Goal: Navigation & Orientation: Understand site structure

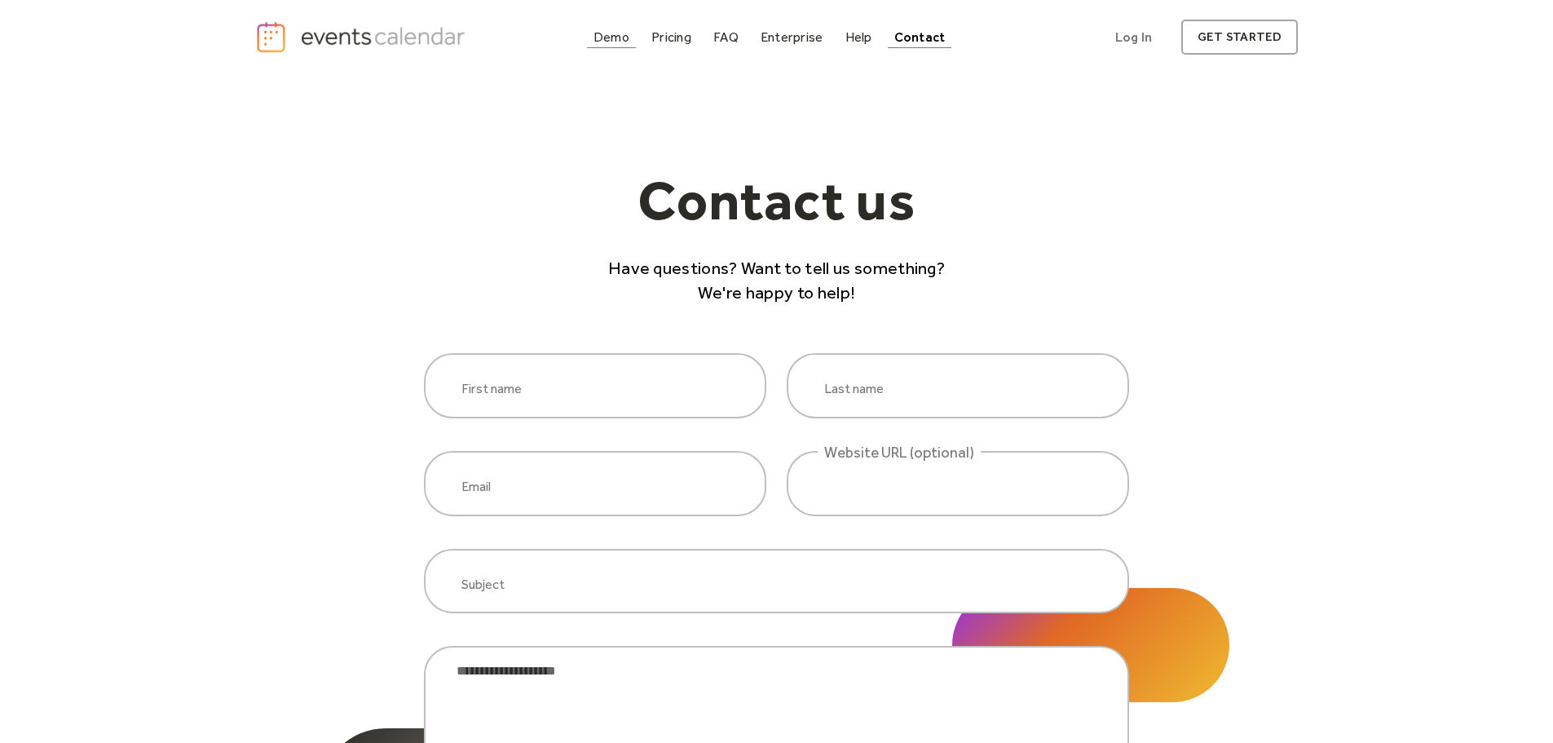
click at [602, 42] on div "Demo" at bounding box center [612, 37] width 36 height 9
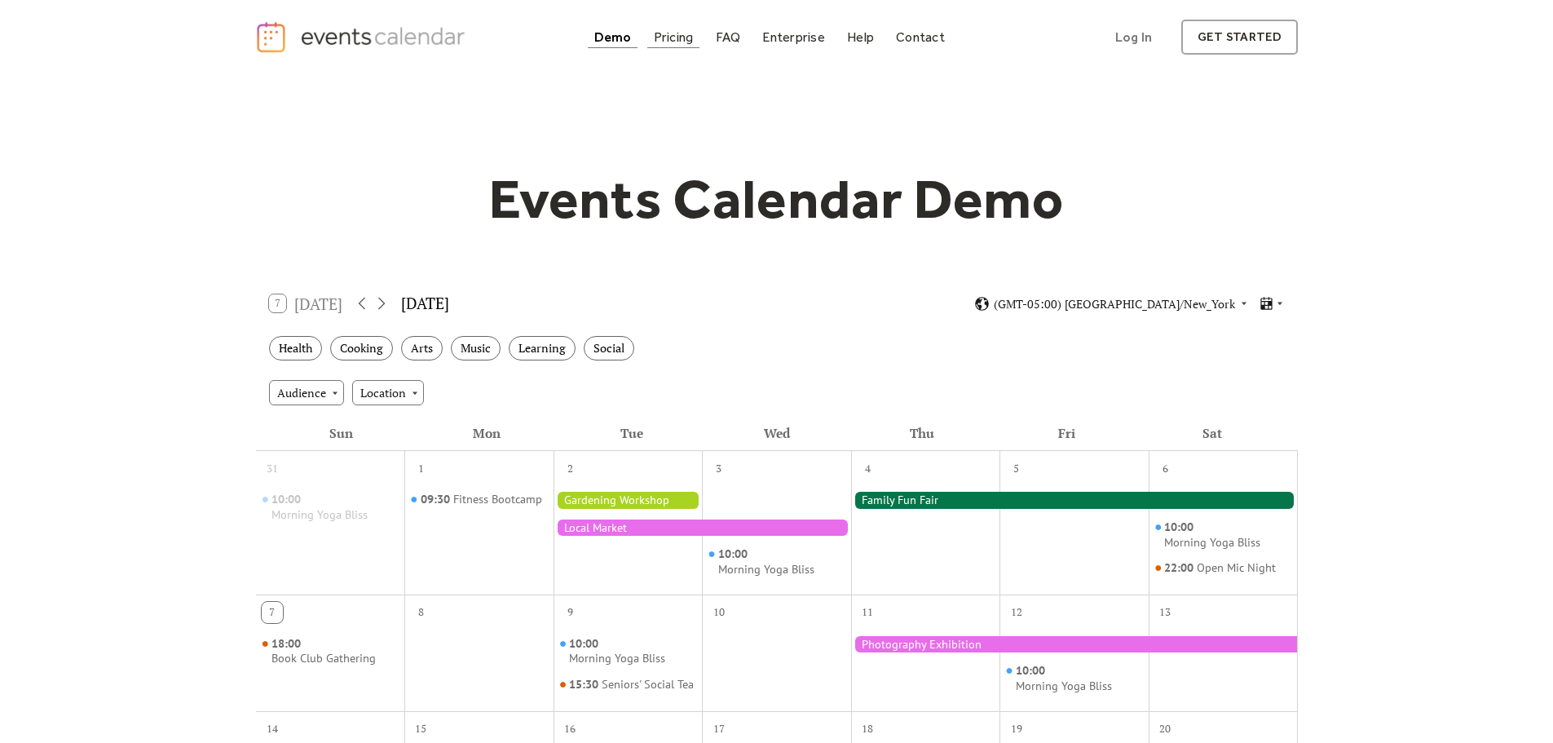
click at [669, 33] on div "Pricing" at bounding box center [674, 37] width 40 height 9
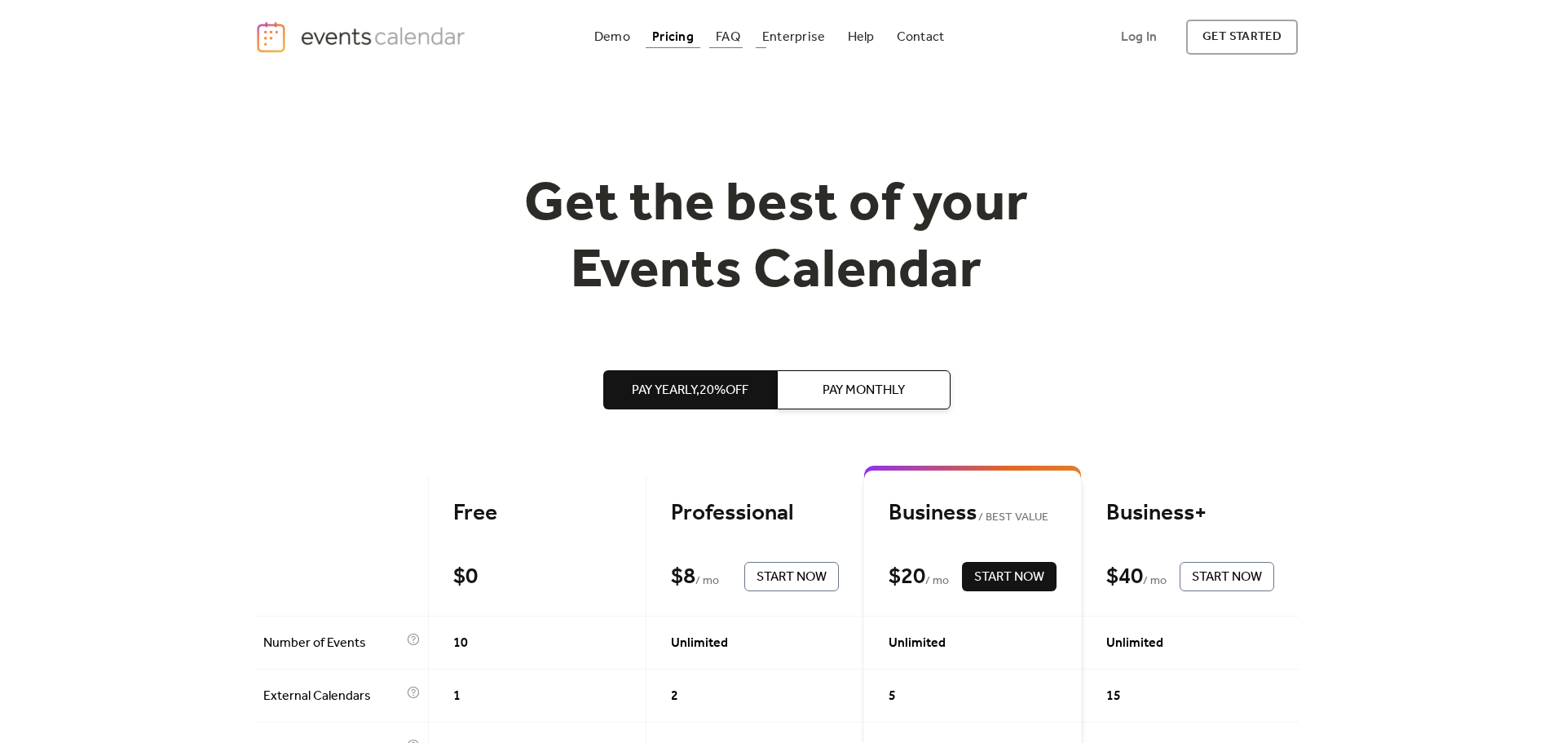
click at [746, 36] on link "FAQ" at bounding box center [728, 37] width 38 height 22
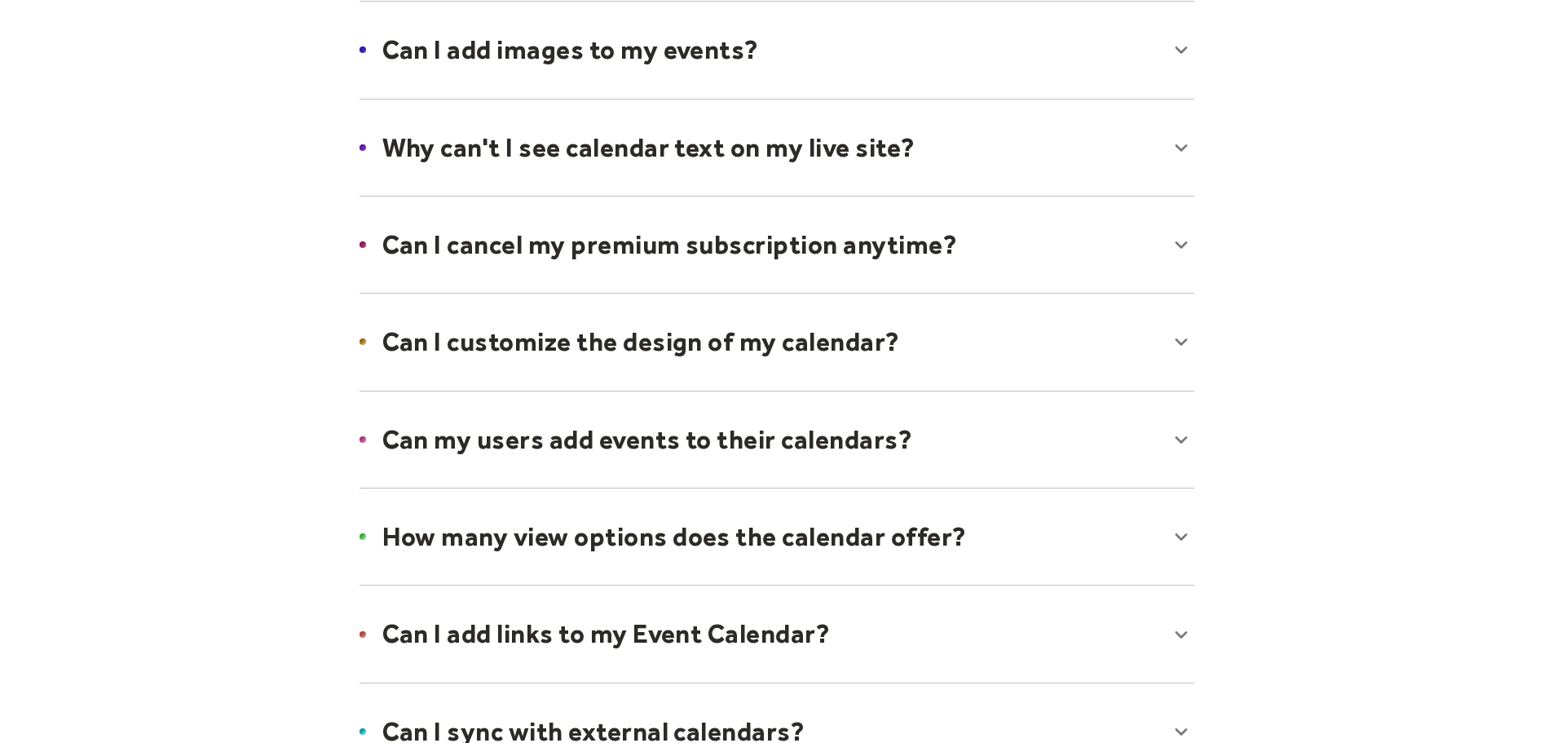
scroll to position [897, 0]
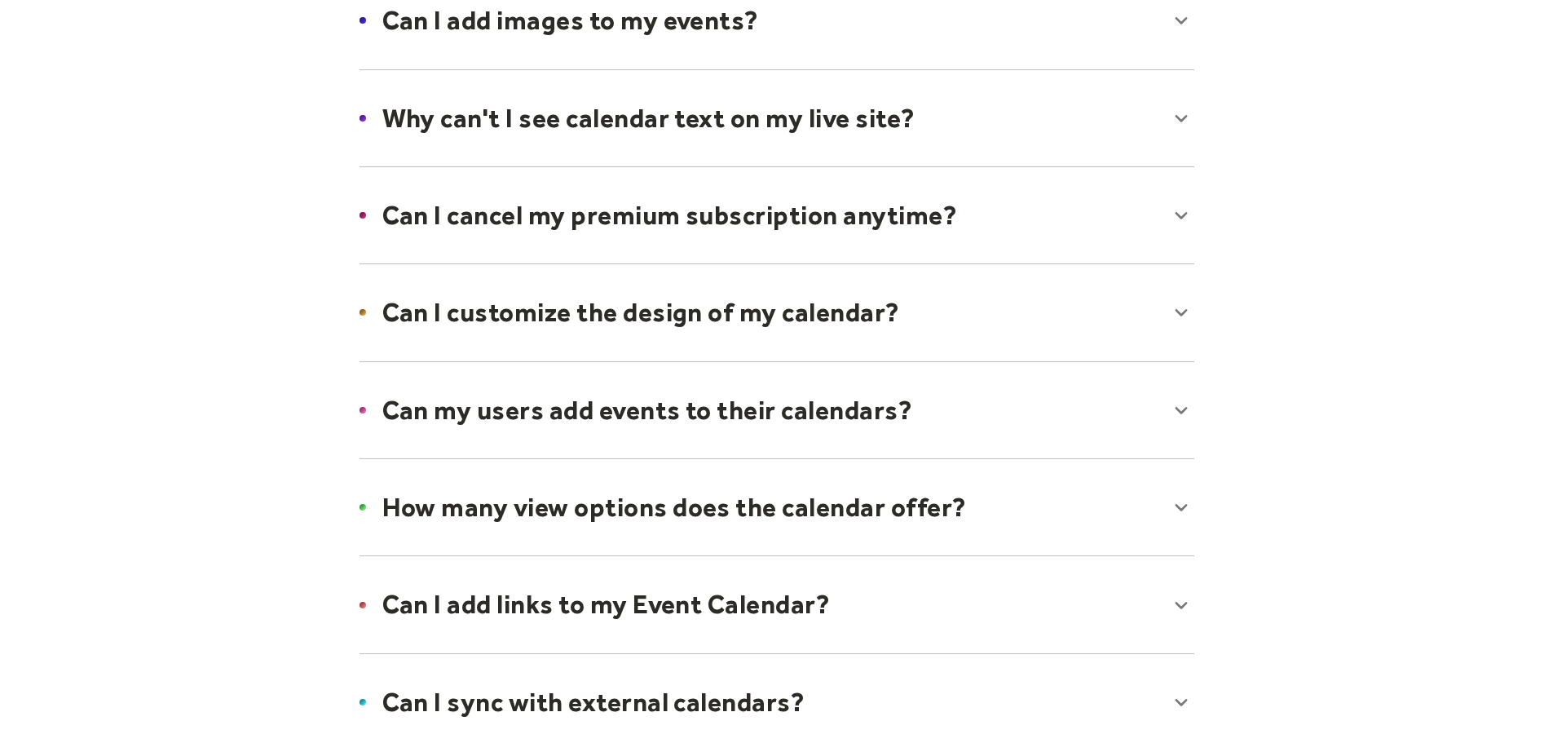
click at [655, 322] on div at bounding box center [776, 312] width 867 height 99
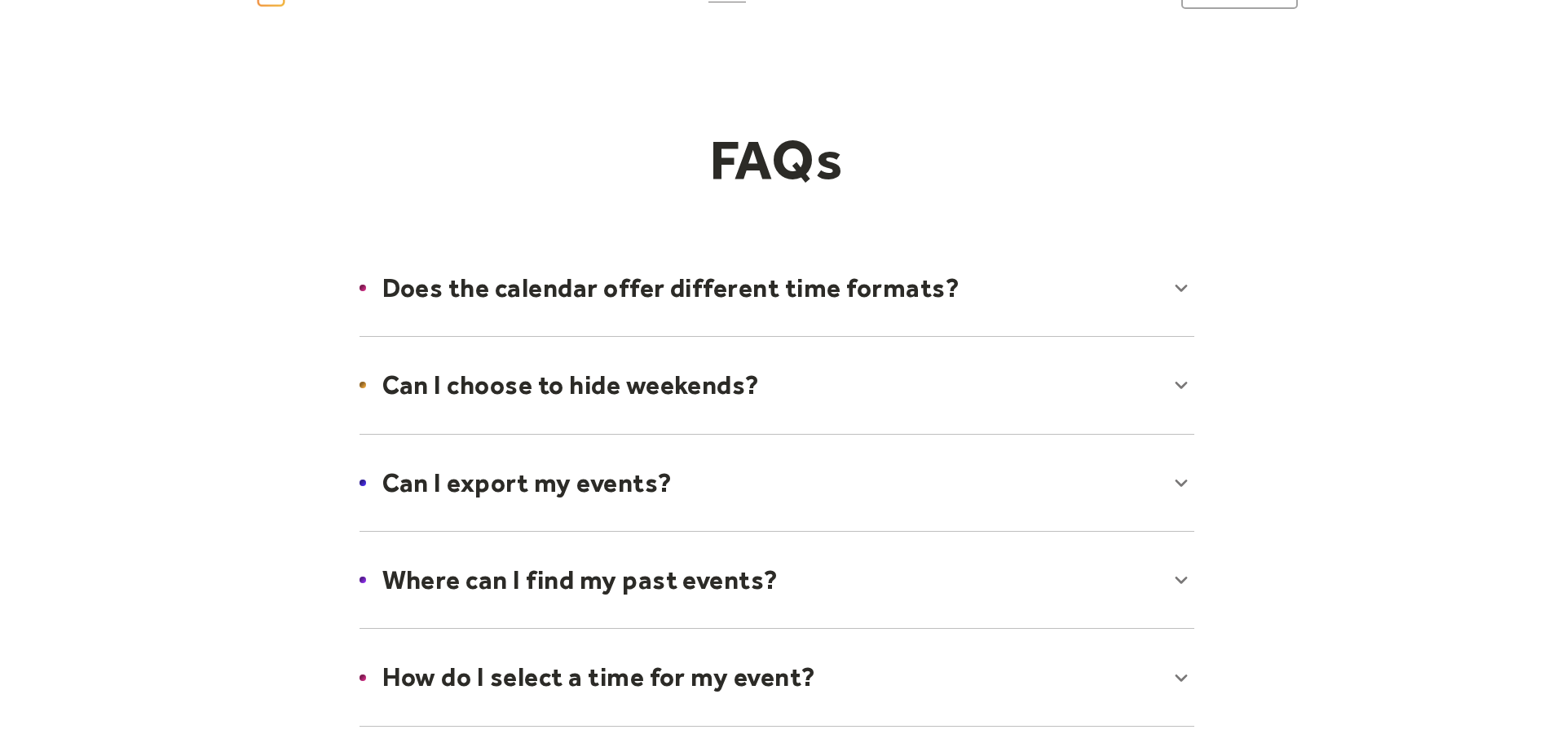
scroll to position [0, 0]
